Goal: Find contact information: Find contact information

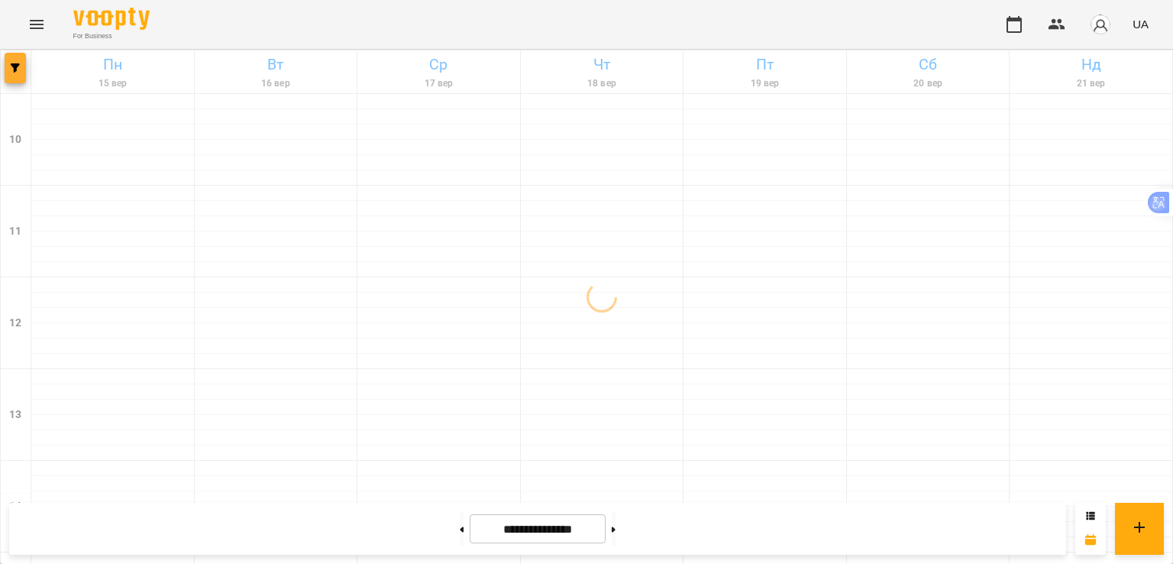
click at [20, 67] on span "button" at bounding box center [15, 67] width 21 height 9
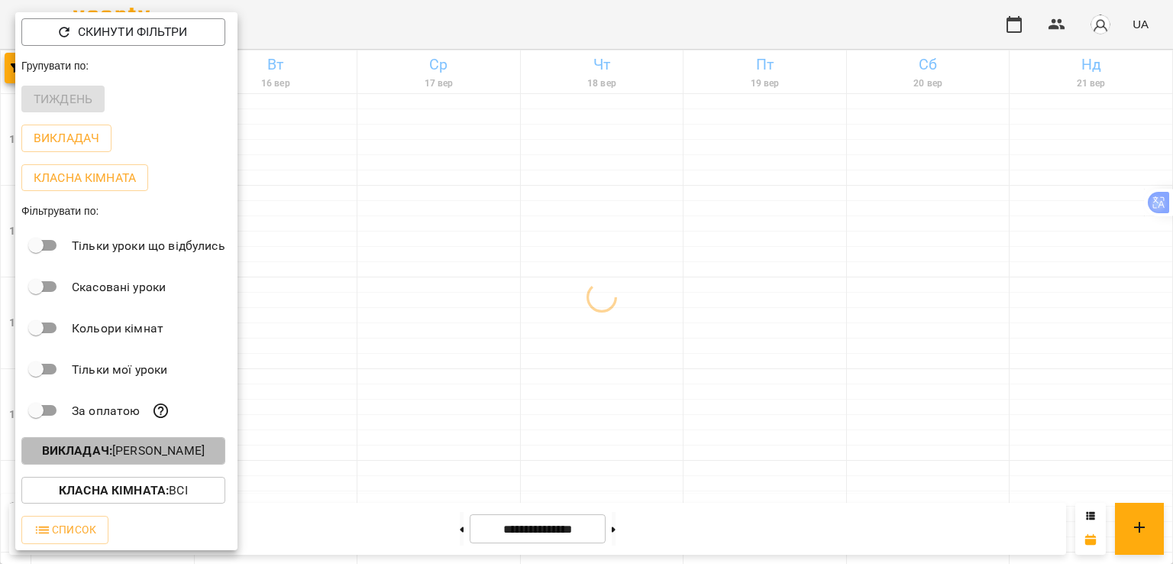
click at [191, 451] on p "Викладач : [PERSON_NAME]" at bounding box center [123, 450] width 163 height 18
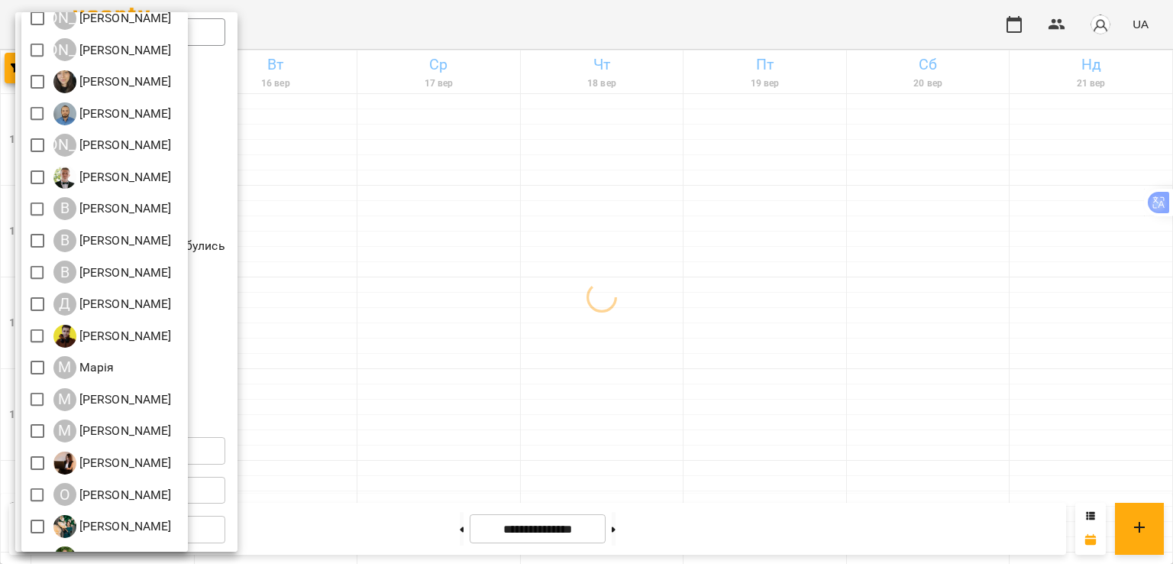
scroll to position [153, 0]
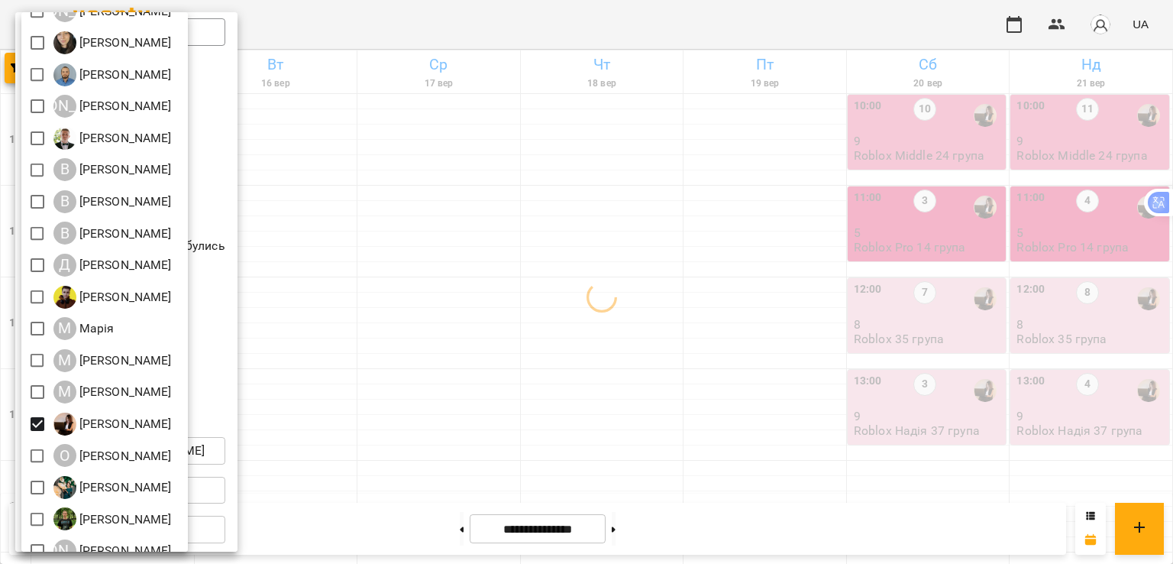
click at [413, 403] on div at bounding box center [586, 282] width 1173 height 564
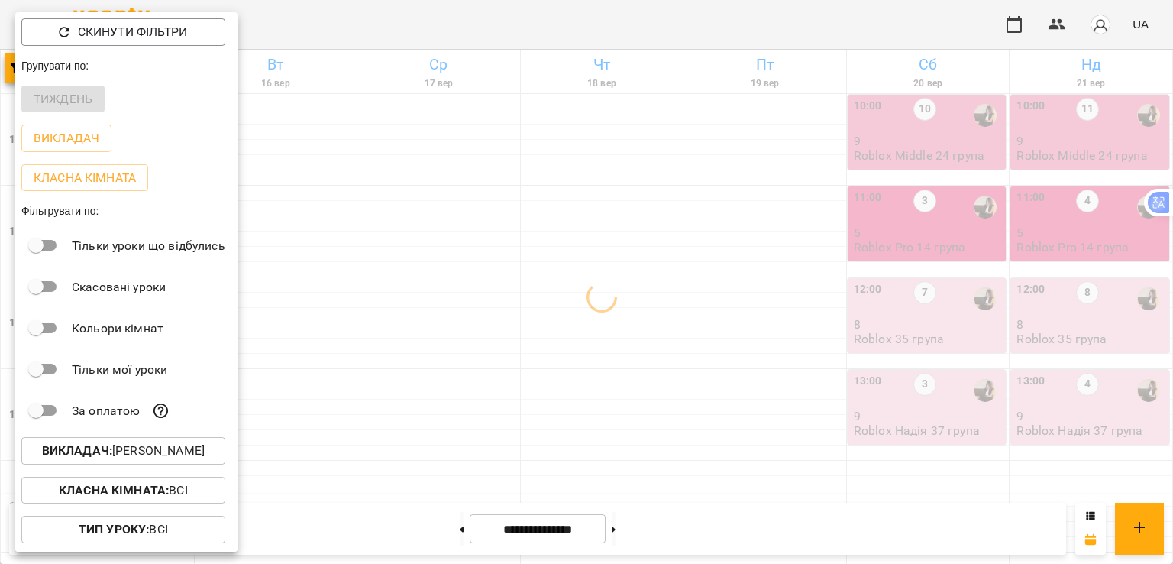
click at [416, 401] on div at bounding box center [586, 282] width 1173 height 564
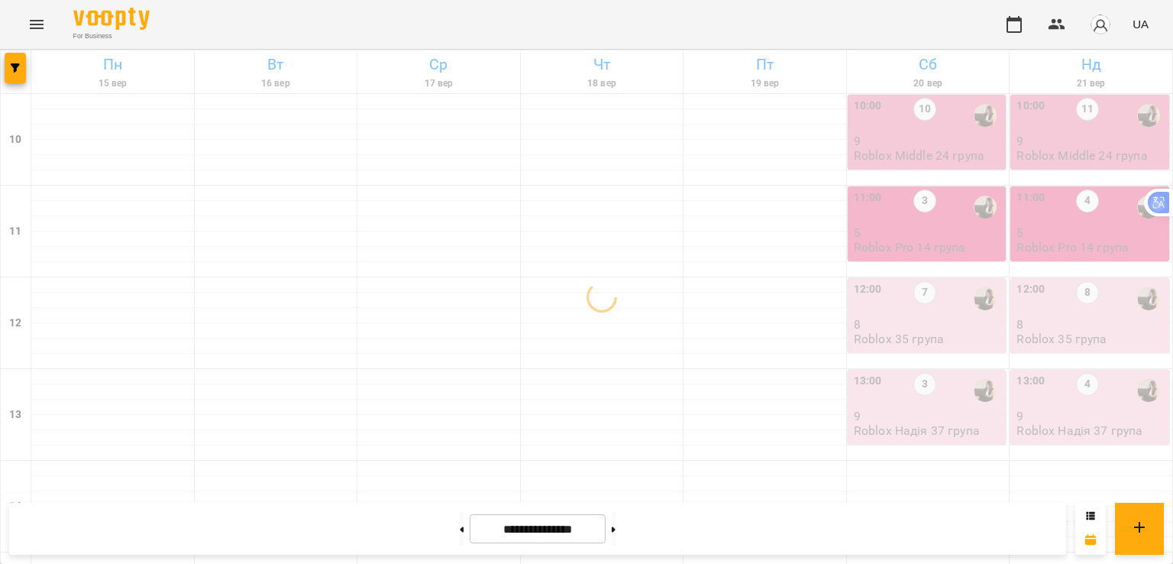
scroll to position [535, 0]
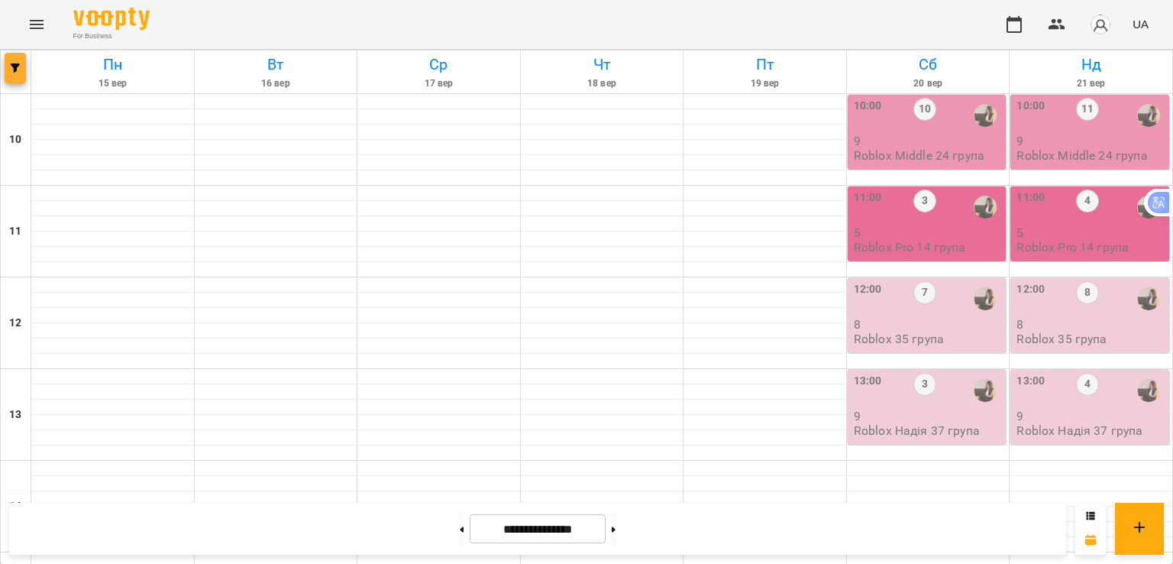
click at [16, 63] on icon "button" at bounding box center [15, 67] width 9 height 9
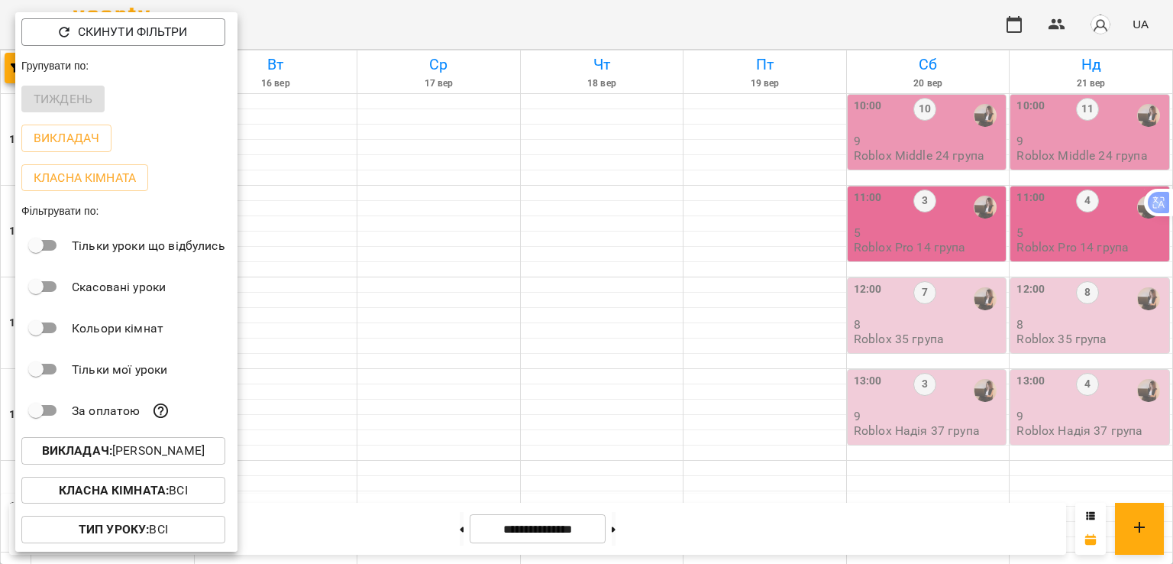
click at [95, 445] on p "Викладач : [PERSON_NAME]" at bounding box center [123, 450] width 163 height 18
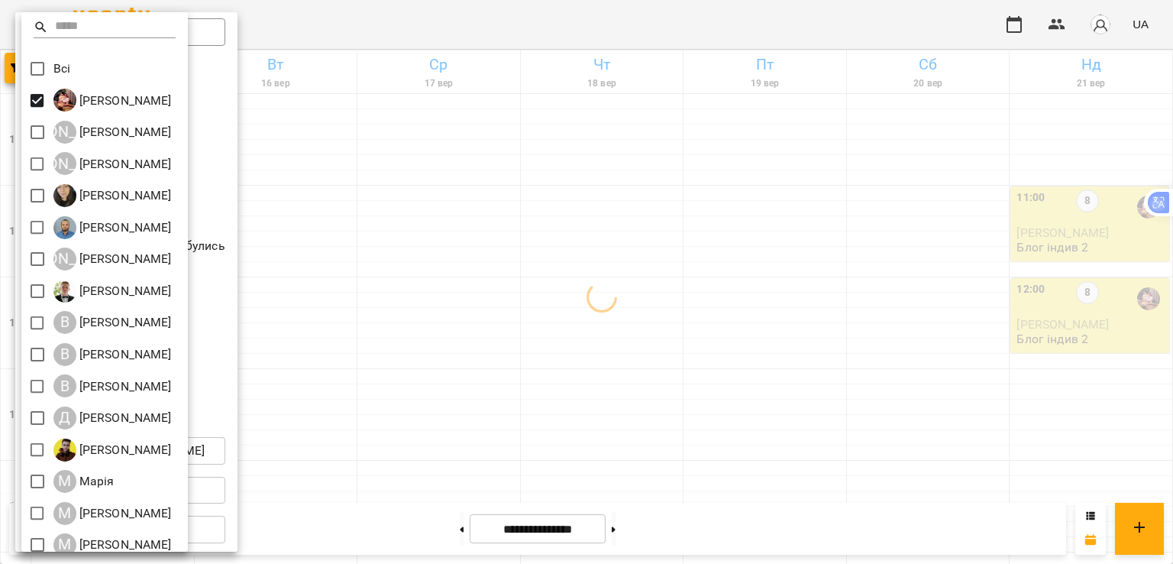
click at [429, 211] on div at bounding box center [586, 282] width 1173 height 564
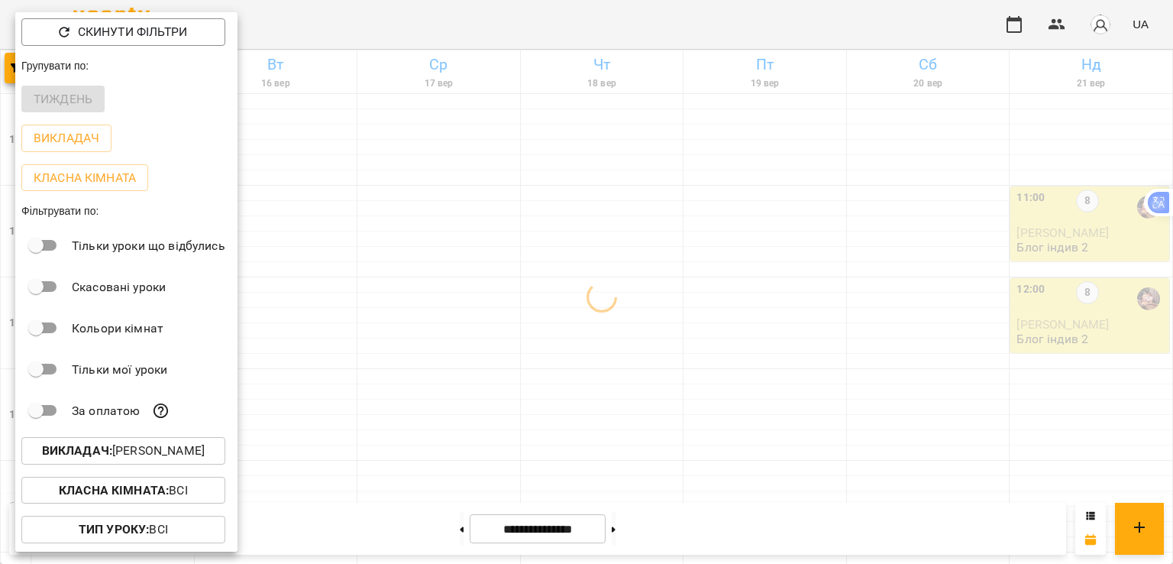
click at [445, 222] on div at bounding box center [586, 282] width 1173 height 564
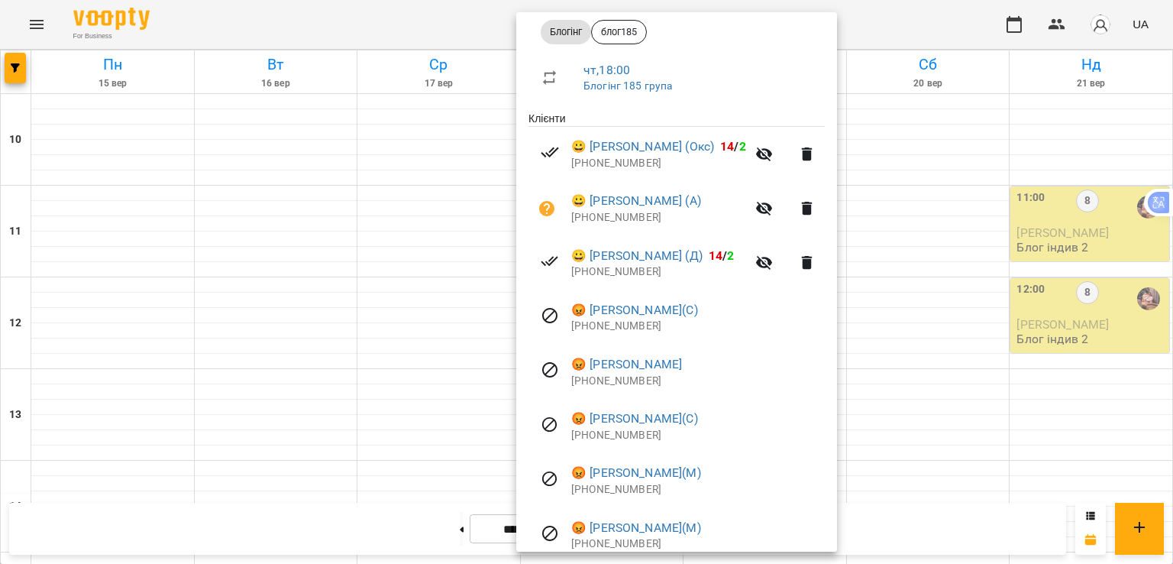
scroll to position [306, 0]
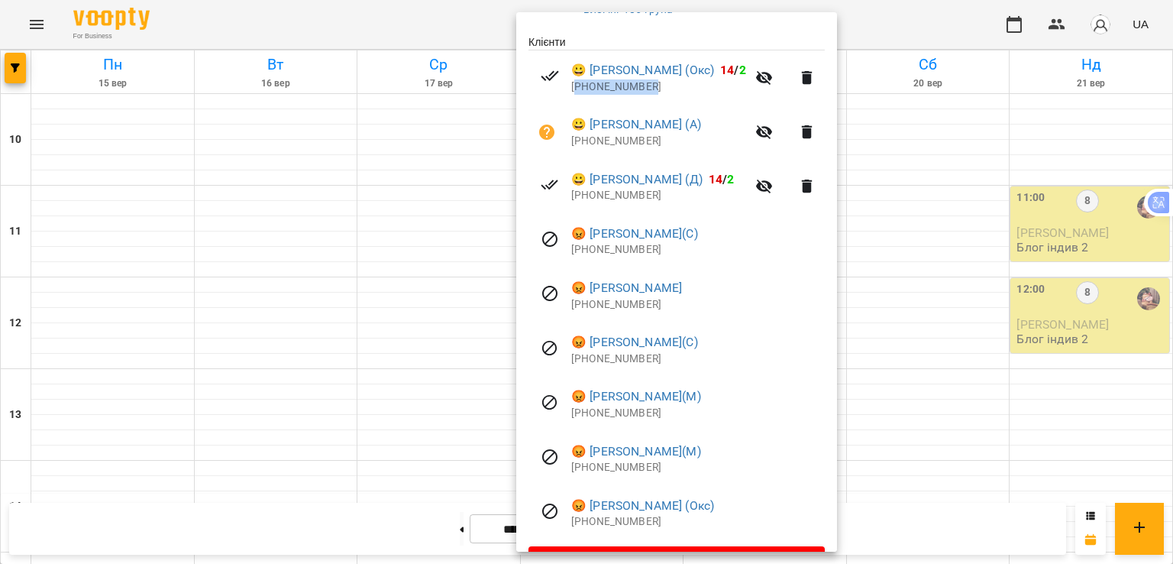
drag, startPoint x: 604, startPoint y: 97, endPoint x: 578, endPoint y: 96, distance: 26.0
click at [578, 96] on li "😀 [PERSON_NAME] (Окс) 14 / 2 [PHONE_NUMBER]" at bounding box center [677, 77] width 296 height 54
copy p "380978335082"
click at [13, 78] on div at bounding box center [586, 282] width 1173 height 564
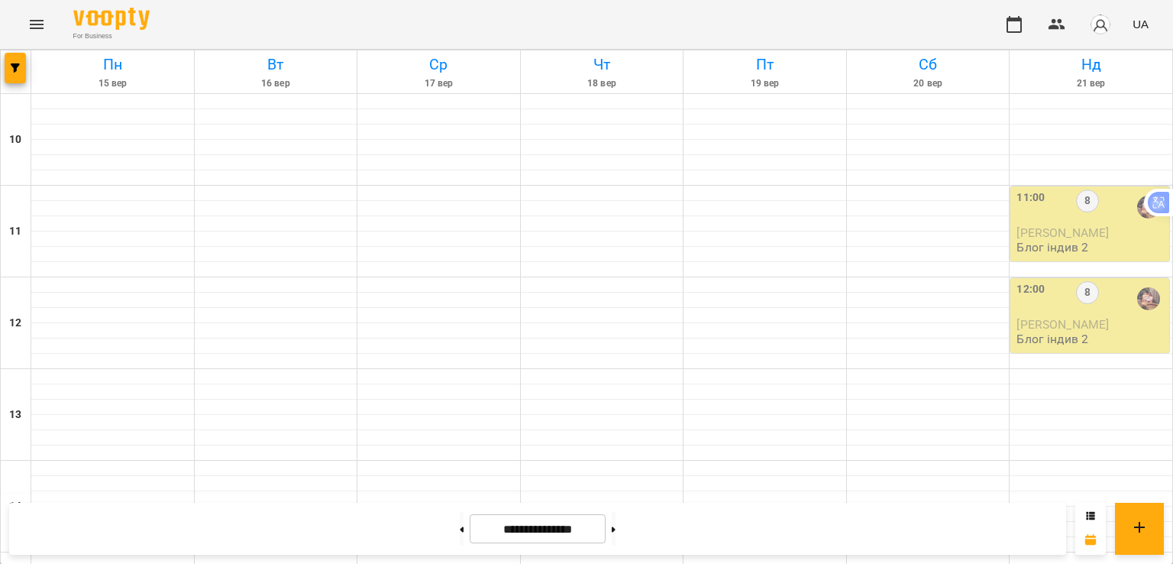
click at [13, 78] on button "button" at bounding box center [15, 68] width 21 height 31
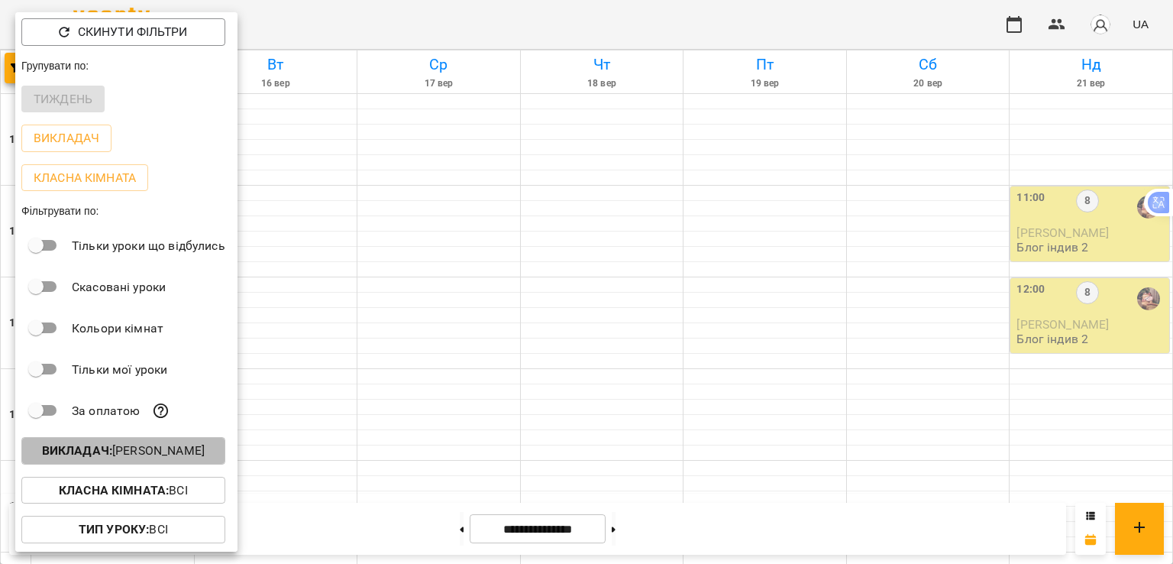
click at [88, 460] on p "Викладач : [PERSON_NAME]" at bounding box center [123, 450] width 163 height 18
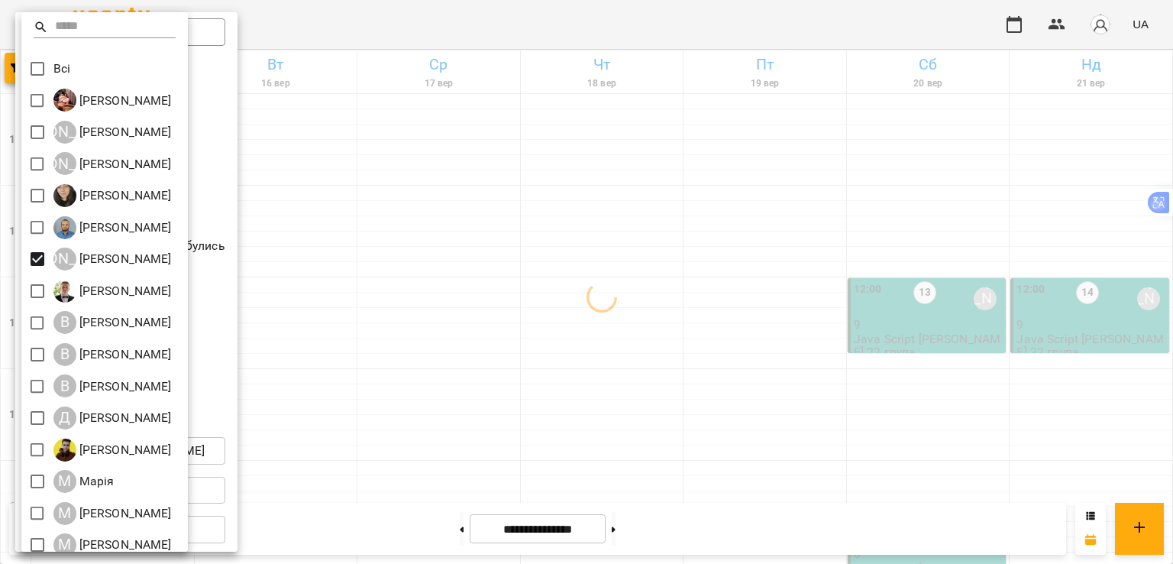
click at [618, 233] on div at bounding box center [586, 282] width 1173 height 564
